Goal: Task Accomplishment & Management: Manage account settings

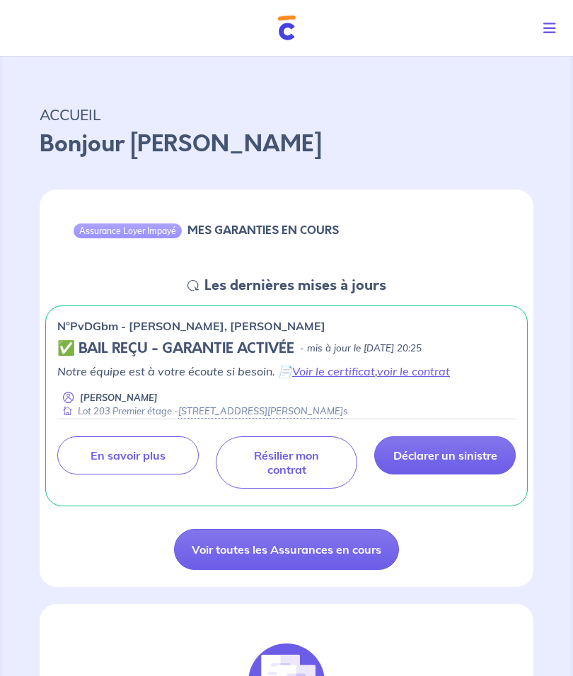
click at [545, 28] on icon "Toggle navigation" at bounding box center [549, 28] width 13 height 14
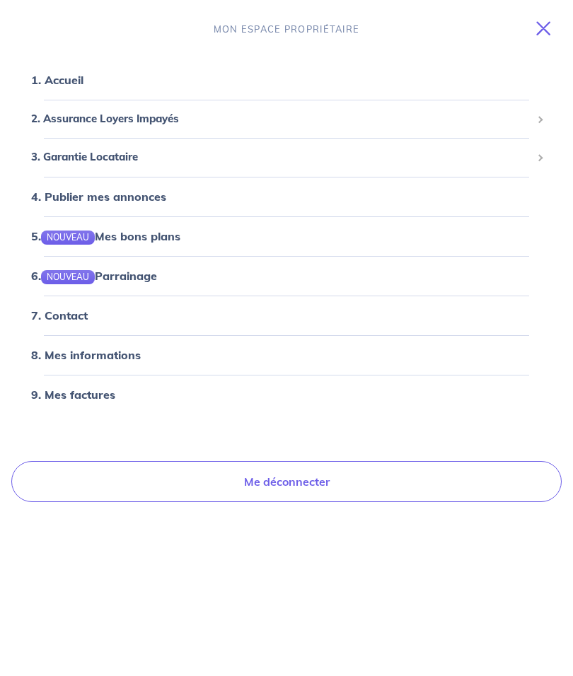
click at [68, 351] on link "8. Mes informations" at bounding box center [86, 355] width 110 height 14
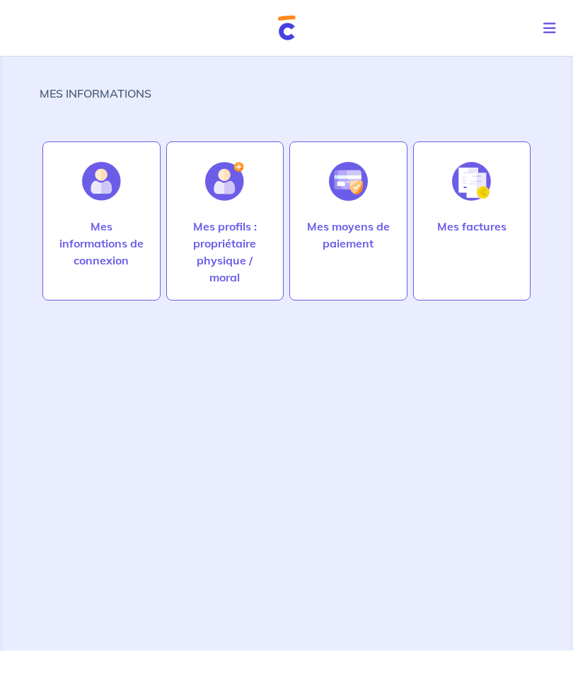
click at [339, 235] on p "Mes moyens de paiement" at bounding box center [348, 235] width 88 height 34
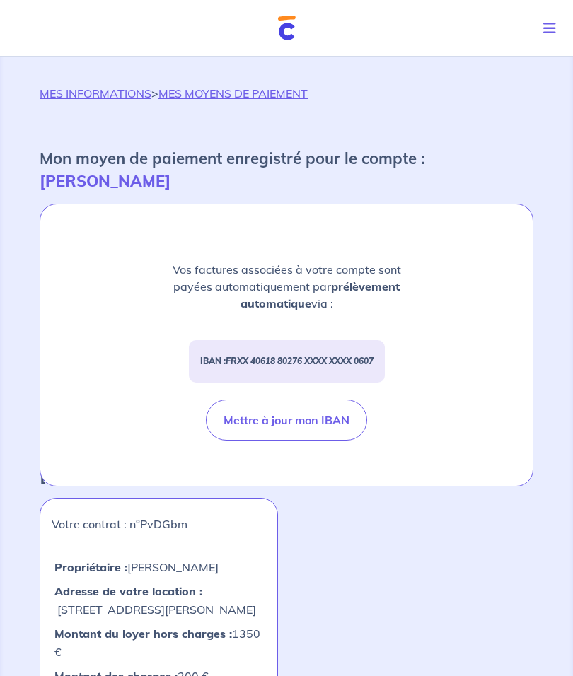
click at [75, 88] on link "MES INFORMATIONS" at bounding box center [96, 93] width 112 height 14
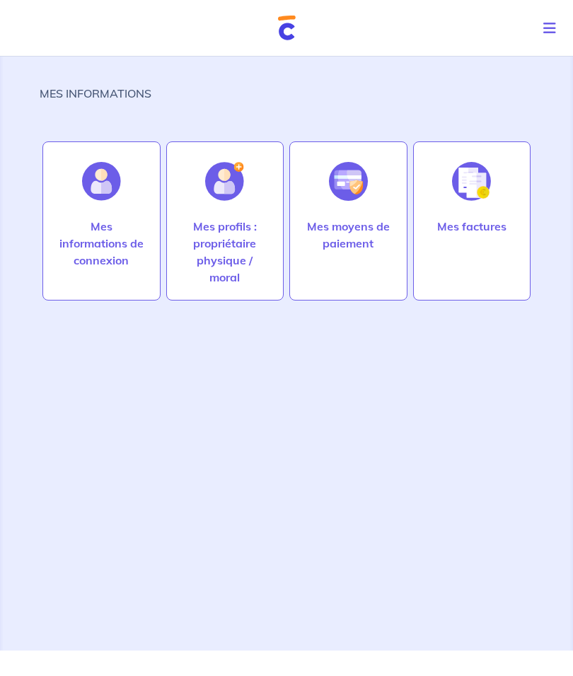
click at [446, 213] on div at bounding box center [470, 181] width 61 height 73
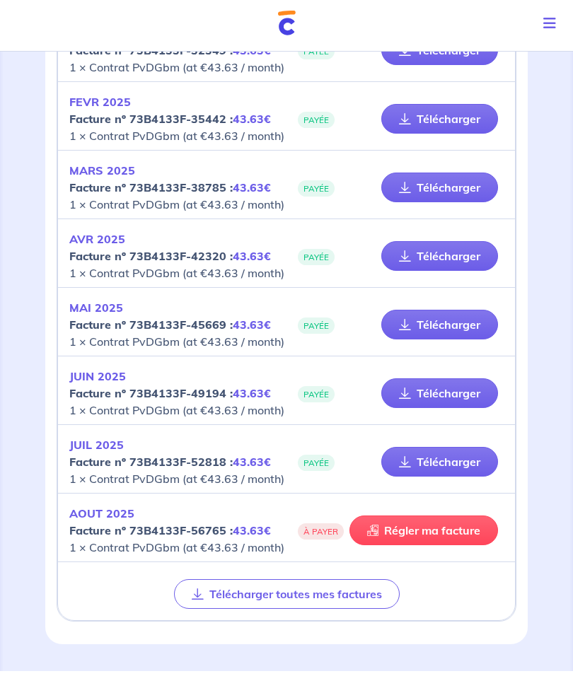
scroll to position [482, 0]
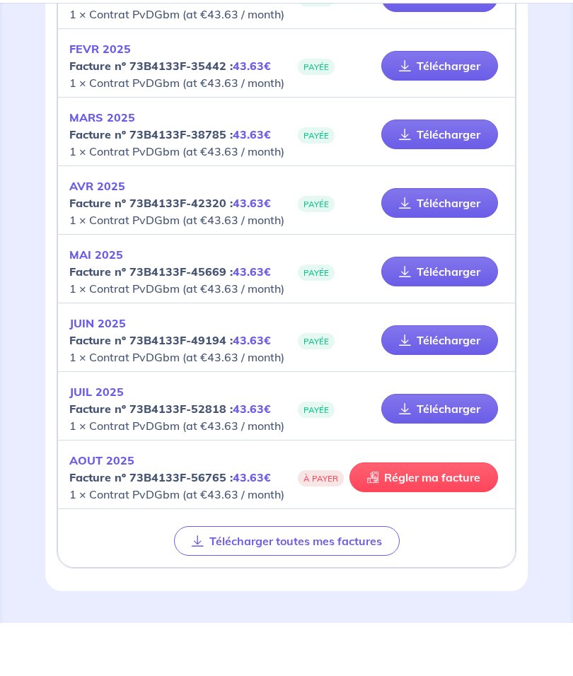
click at [395, 515] on link "Régler ma facture" at bounding box center [423, 530] width 148 height 30
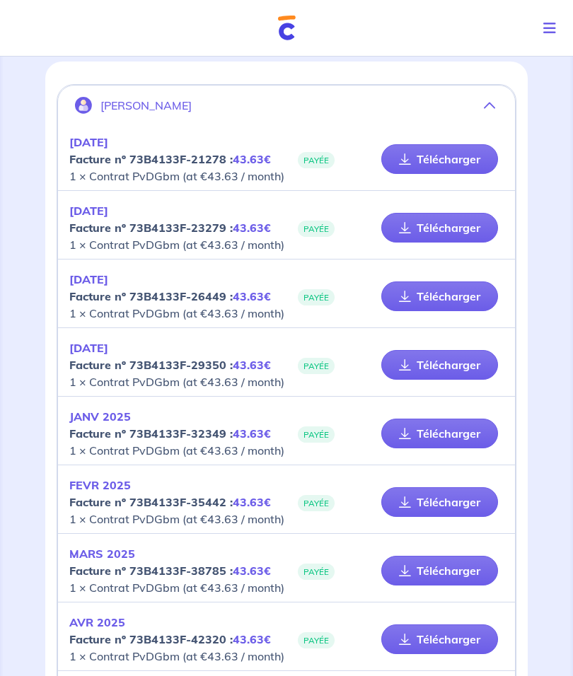
scroll to position [0, 0]
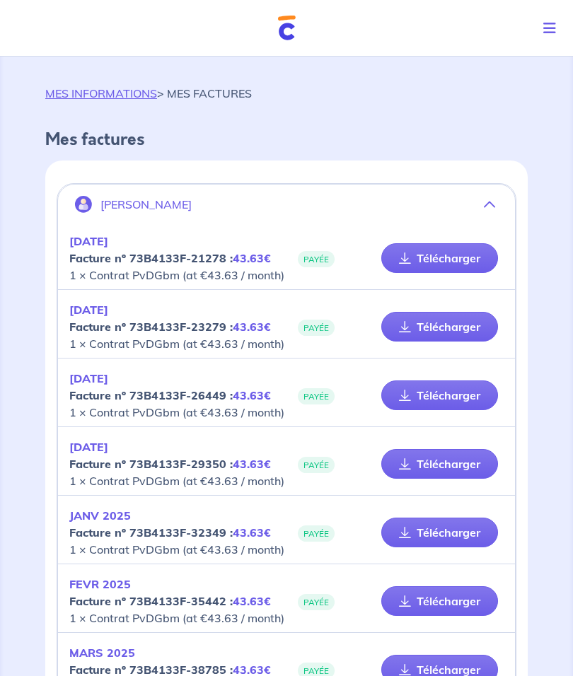
click at [81, 93] on link "MES INFORMATIONS" at bounding box center [101, 93] width 112 height 14
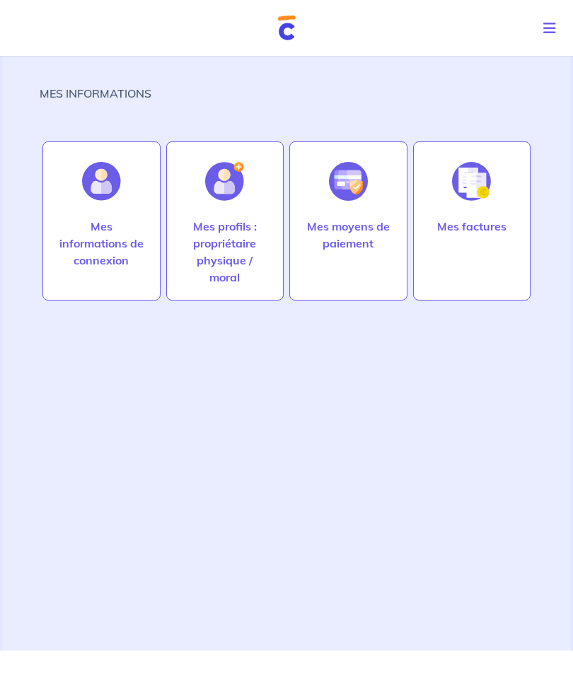
click at [93, 236] on p "Mes informations de connexion" at bounding box center [101, 243] width 88 height 51
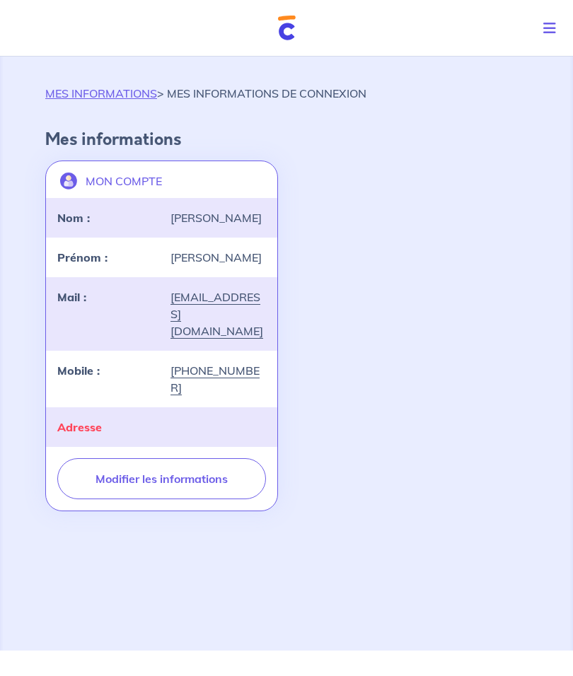
click at [66, 94] on link "MES INFORMATIONS" at bounding box center [101, 93] width 112 height 14
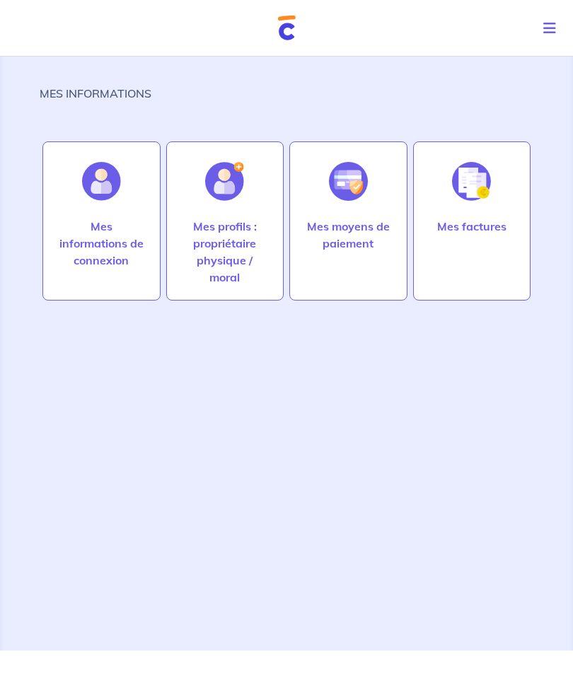
click at [319, 251] on p "Mes moyens de paiement" at bounding box center [348, 235] width 88 height 34
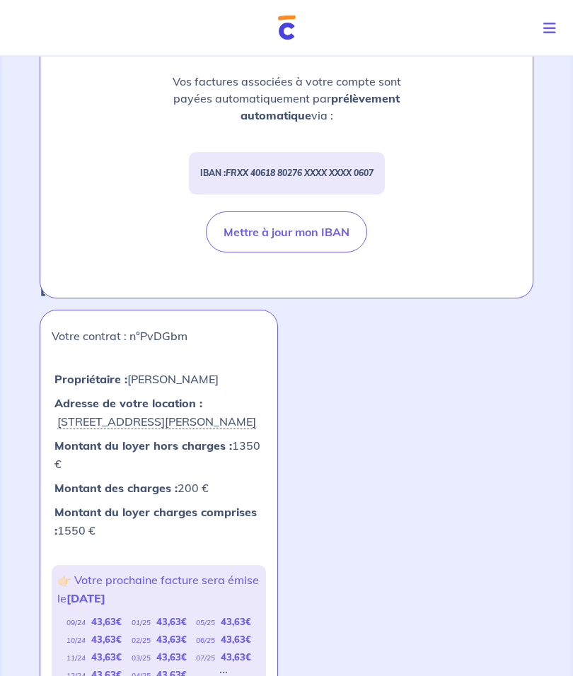
scroll to position [232, 0]
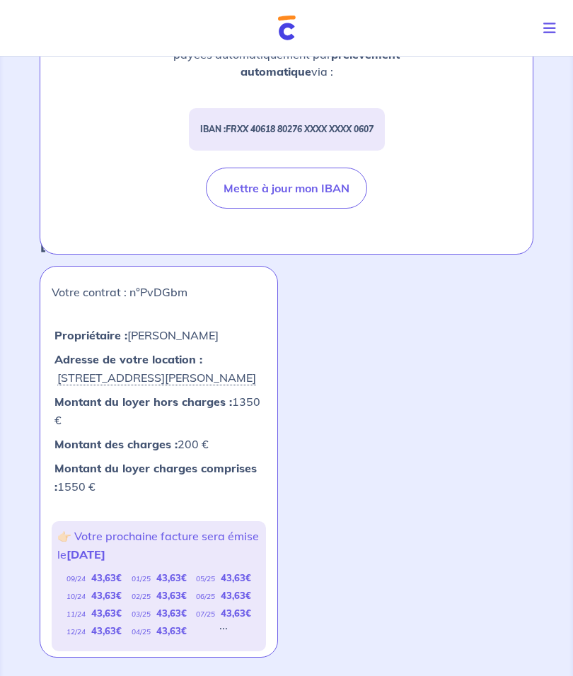
click at [105, 590] on strong "43,63 €" at bounding box center [106, 595] width 30 height 11
click at [225, 622] on div "..." at bounding box center [223, 631] width 8 height 18
click at [215, 603] on div "09/24 43,63 € 10/24 43,63 € 11/24 43,63 € 12/24 43,63 € 01/25 43,63 € 02/25 43,…" at bounding box center [158, 604] width 203 height 71
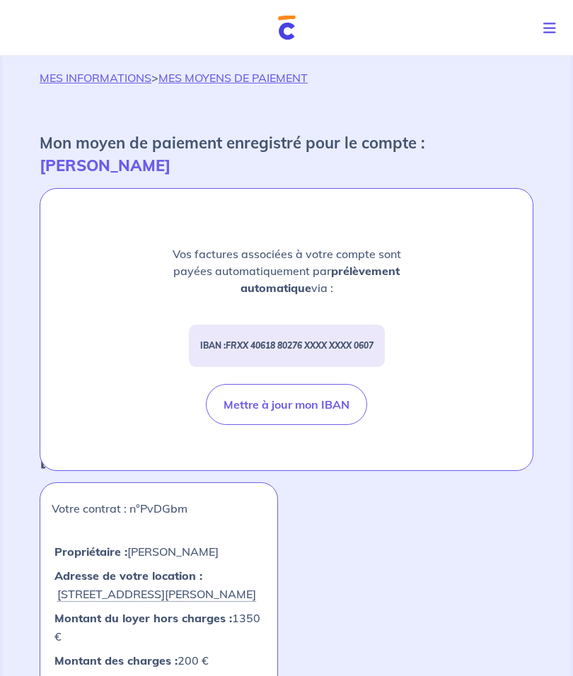
scroll to position [0, 0]
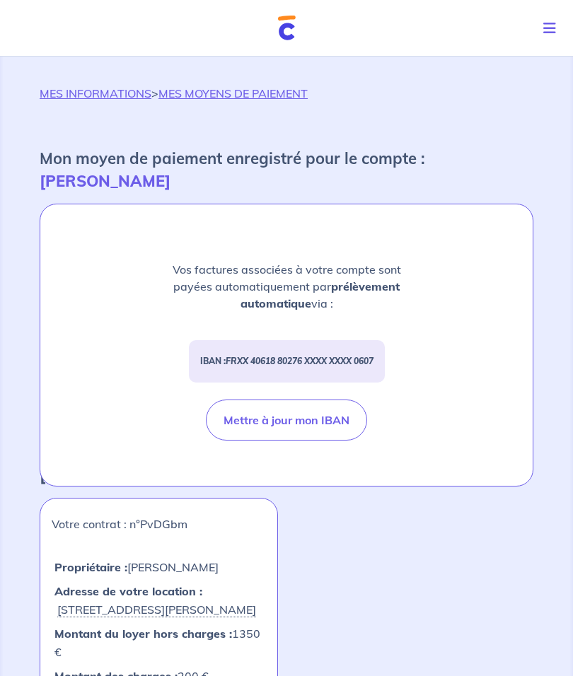
click at [543, 28] on icon "Toggle navigation" at bounding box center [549, 28] width 13 height 14
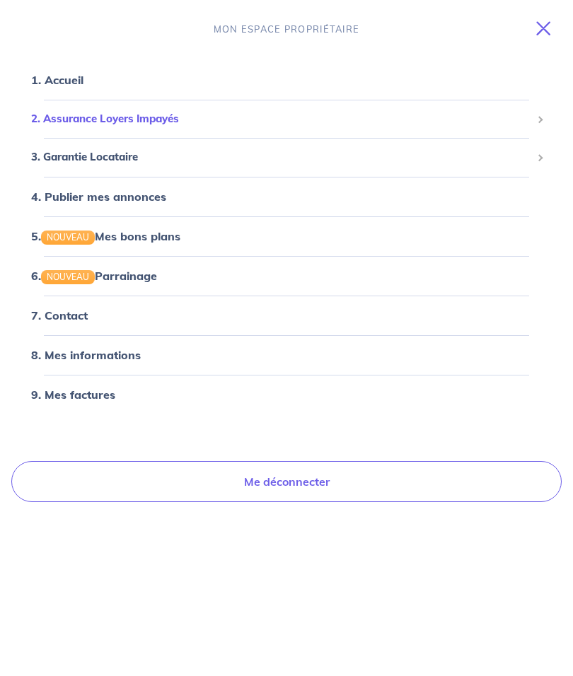
click at [74, 122] on span "2. Assurance Loyers Impayés" at bounding box center [281, 119] width 500 height 16
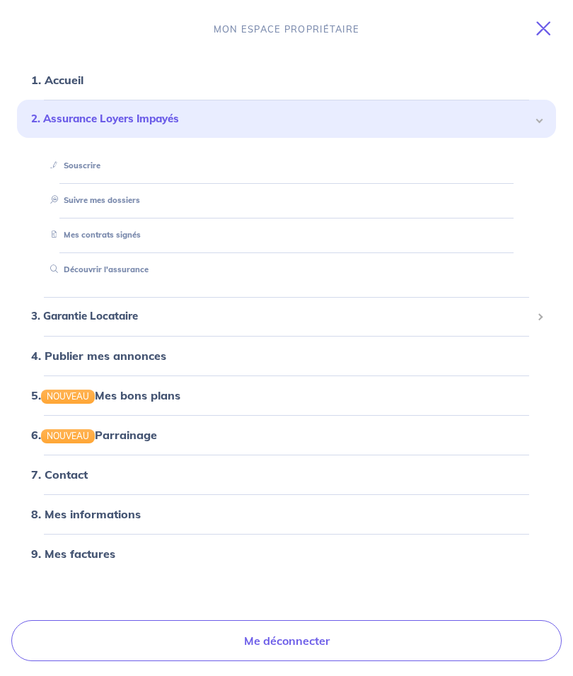
click at [82, 197] on link "Suivre mes dossiers" at bounding box center [92, 200] width 95 height 10
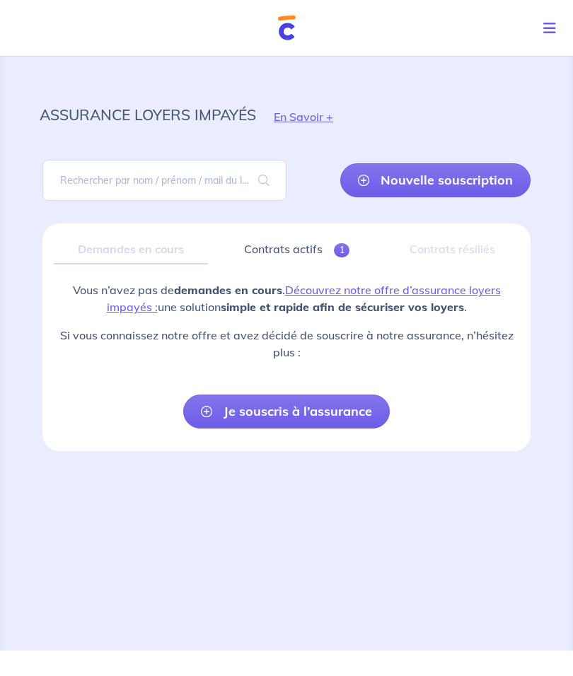
click at [278, 253] on link "Contrats actifs 1" at bounding box center [296, 250] width 154 height 30
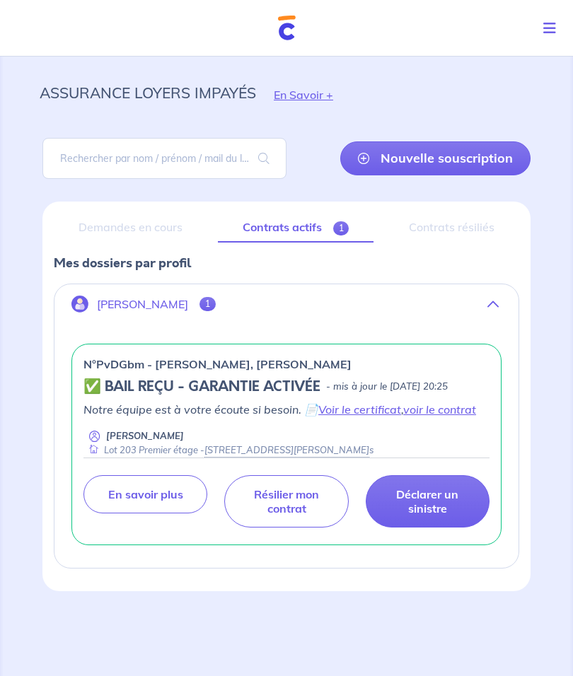
scroll to position [33, 0]
click at [137, 475] on link "En savoir plus" at bounding box center [145, 494] width 124 height 38
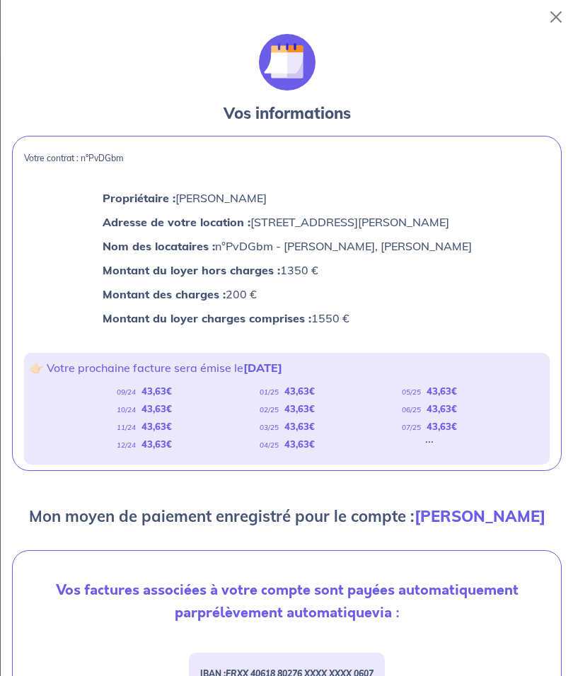
scroll to position [0, 0]
